Goal: Task Accomplishment & Management: Manage account settings

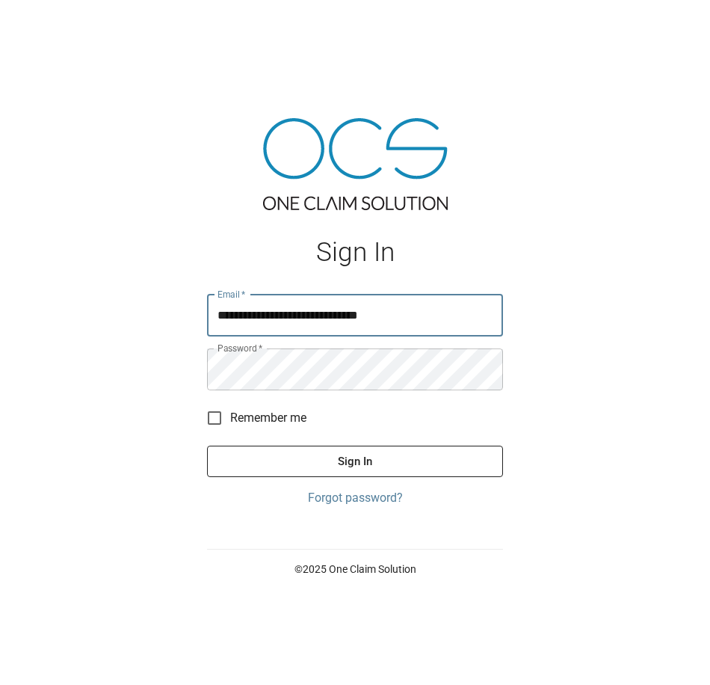
type input "**********"
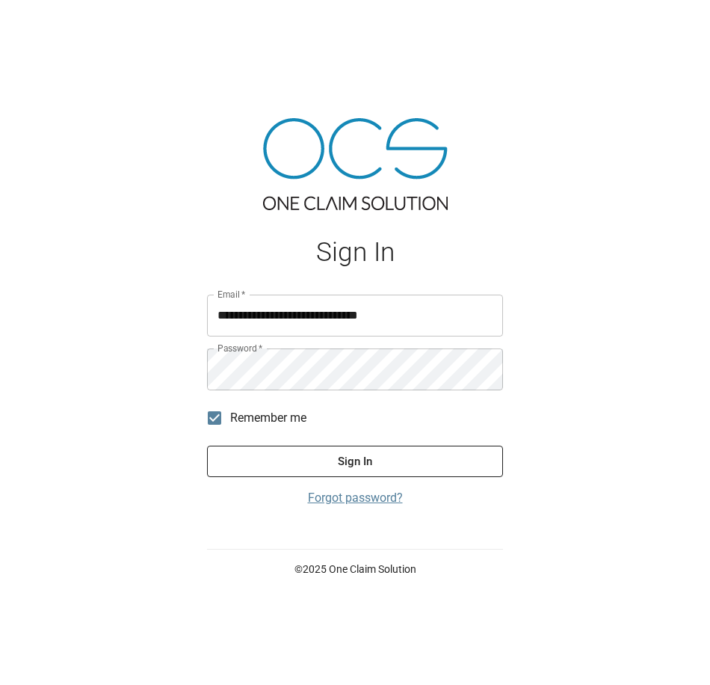
click at [353, 495] on link "Forgot password?" at bounding box center [355, 498] width 296 height 18
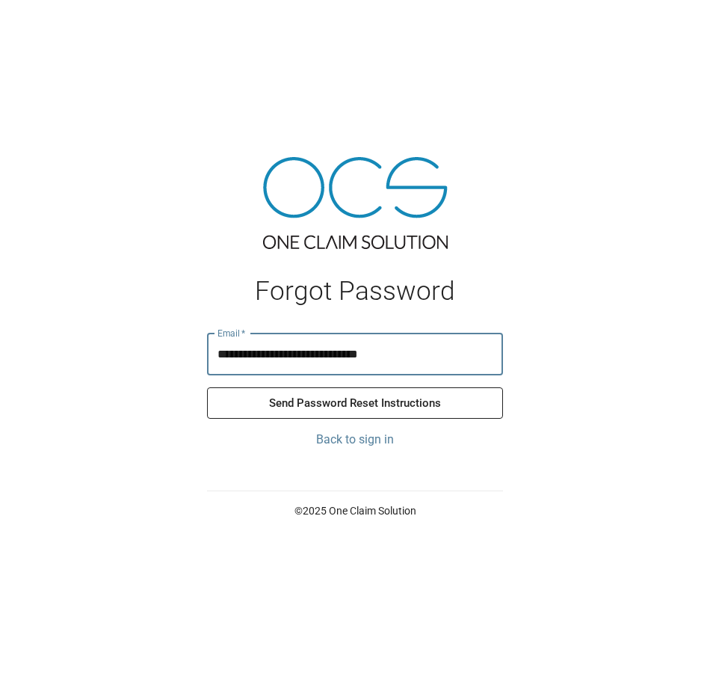
type input "**********"
click at [375, 405] on button "Send Password Reset Instructions" at bounding box center [355, 402] width 296 height 31
